Goal: Task Accomplishment & Management: Manage account settings

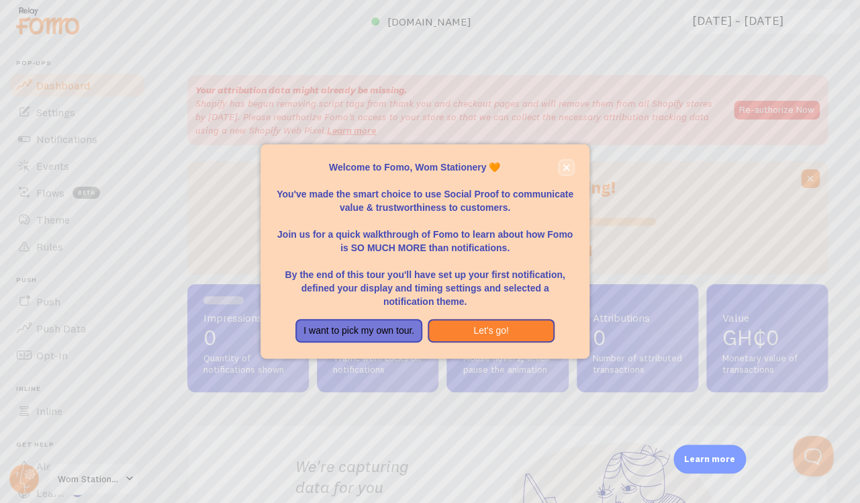
click at [568, 164] on icon "close," at bounding box center [566, 167] width 7 height 7
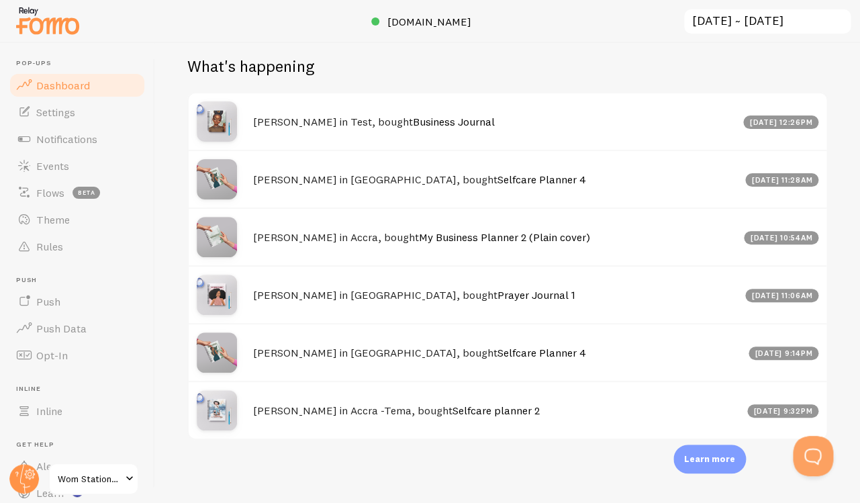
scroll to position [657, 0]
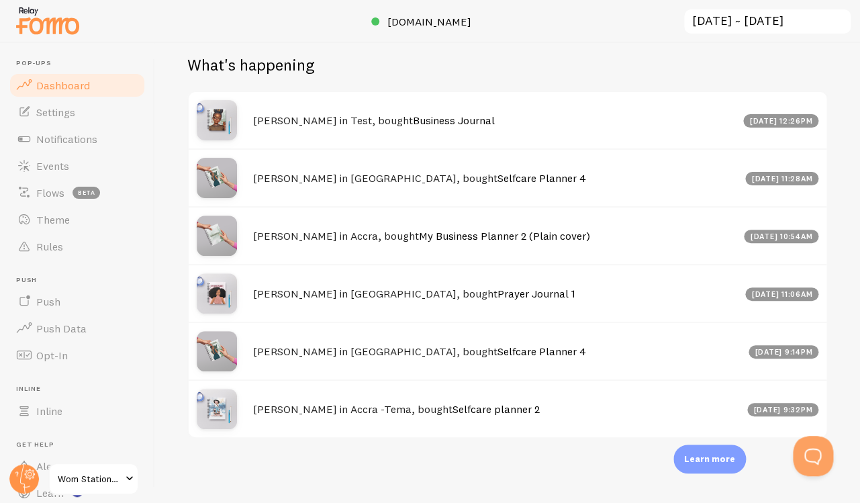
click at [347, 116] on h4 "[PERSON_NAME] in Test, bought Business Journal" at bounding box center [494, 121] width 482 height 14
click at [217, 122] on img at bounding box center [217, 120] width 40 height 40
click at [68, 158] on link "Events" at bounding box center [77, 165] width 138 height 27
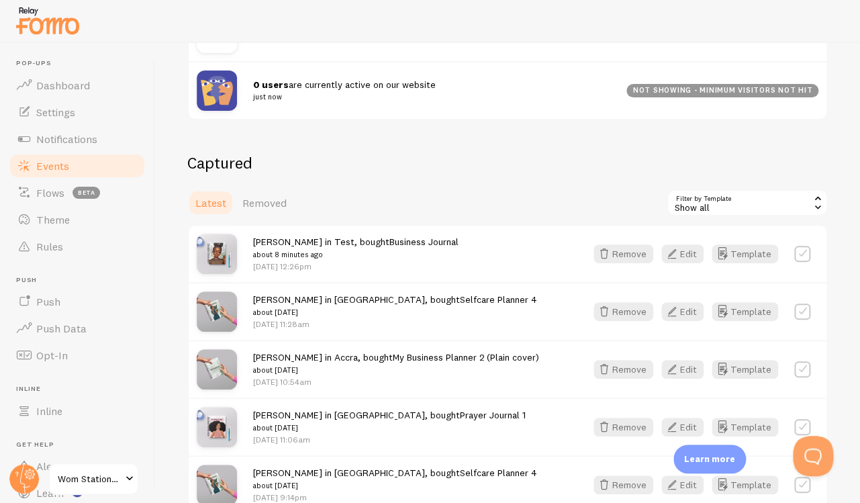
scroll to position [241, 0]
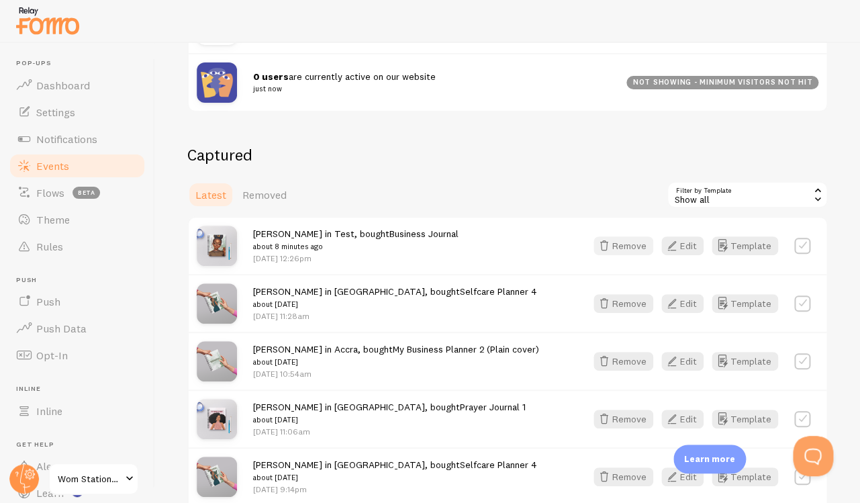
click at [612, 243] on icon "button" at bounding box center [604, 246] width 16 height 16
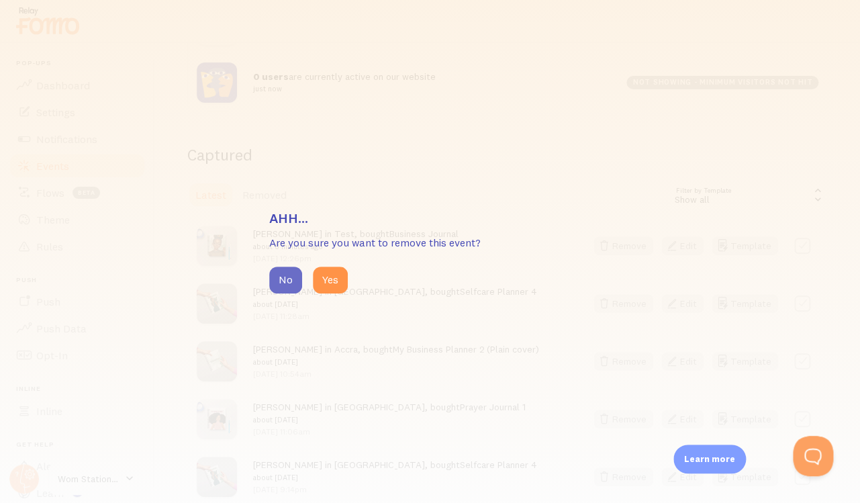
click at [290, 273] on button "No" at bounding box center [285, 280] width 33 height 27
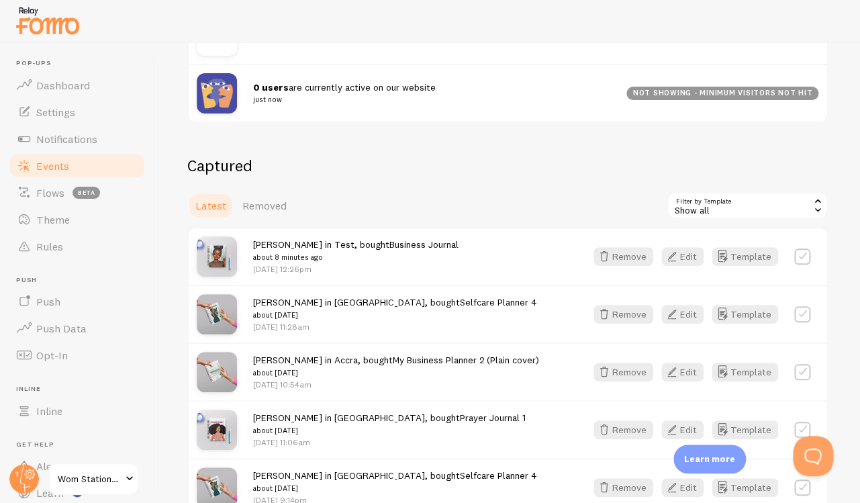
scroll to position [224, 0]
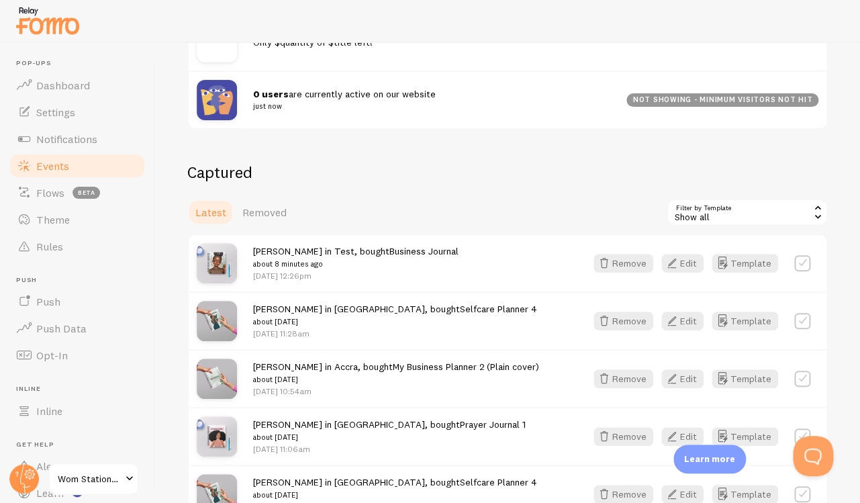
click at [701, 213] on div "Show all" at bounding box center [747, 212] width 161 height 27
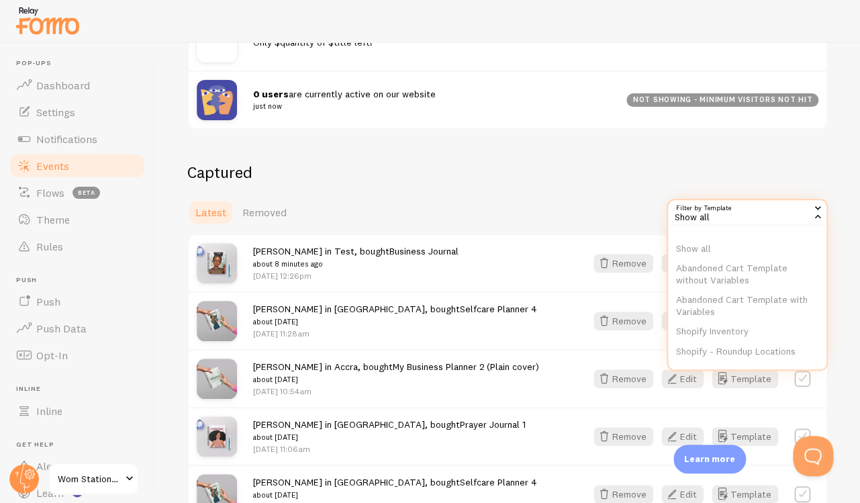
click at [557, 221] on div "Latest Removed Filter by Template all Show all Show all Abandoned Cart Template…" at bounding box center [507, 212] width 641 height 27
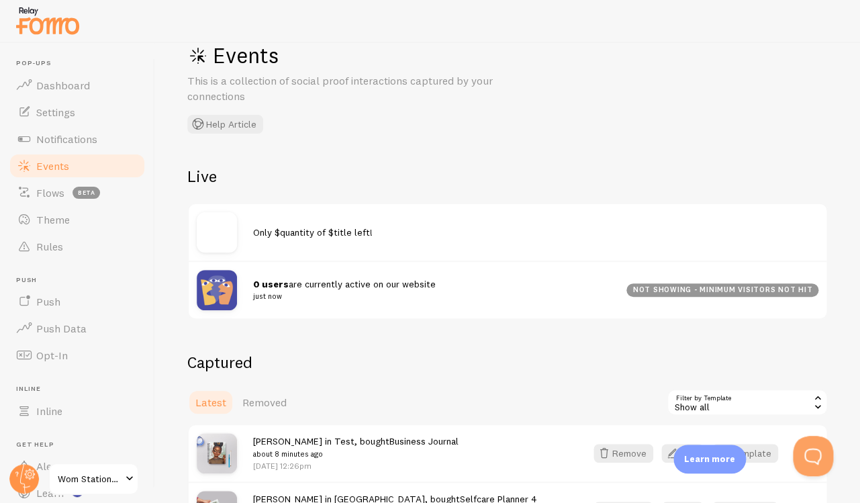
scroll to position [0, 0]
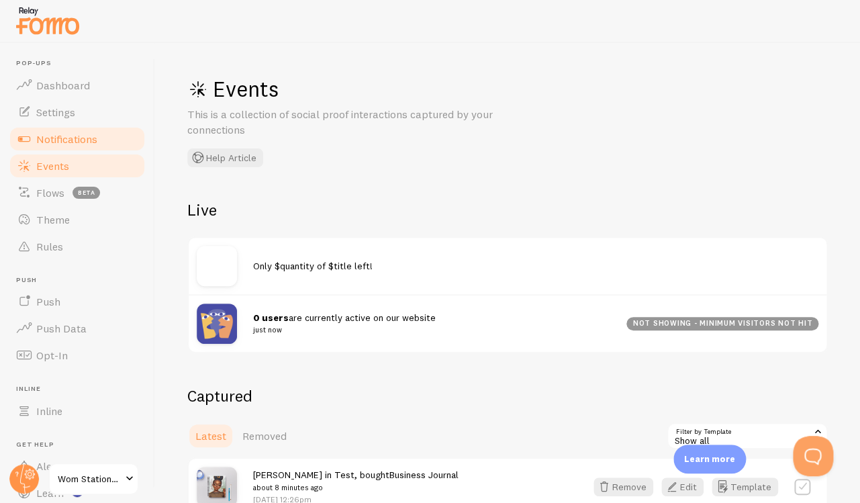
click at [69, 137] on span "Notifications" at bounding box center [66, 138] width 61 height 13
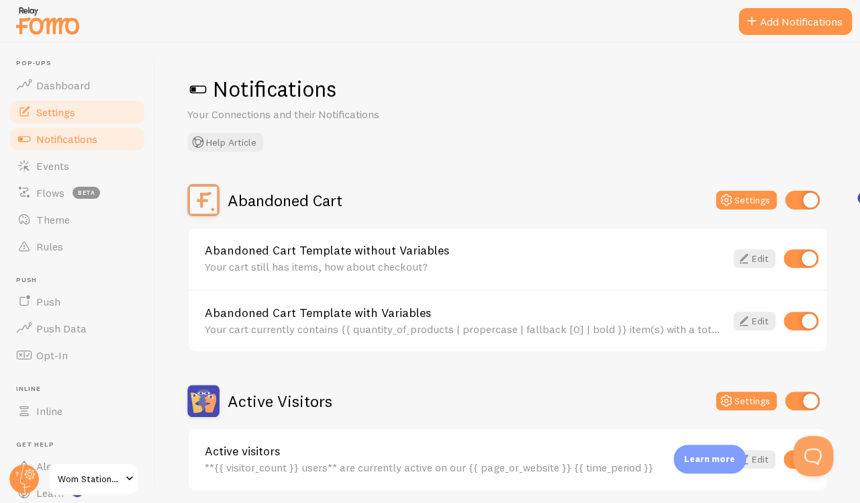
click at [60, 115] on span "Settings" at bounding box center [55, 111] width 39 height 13
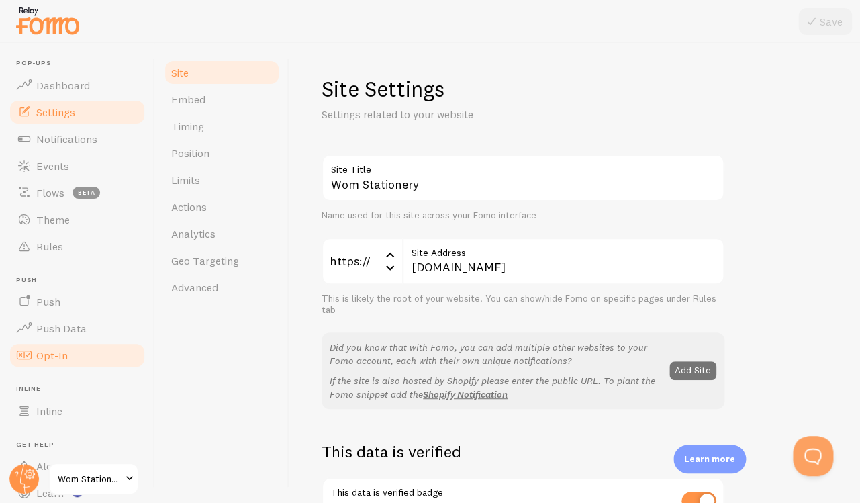
click at [58, 359] on span "Opt-In" at bounding box center [52, 355] width 32 height 13
